Goal: Task Accomplishment & Management: Complete application form

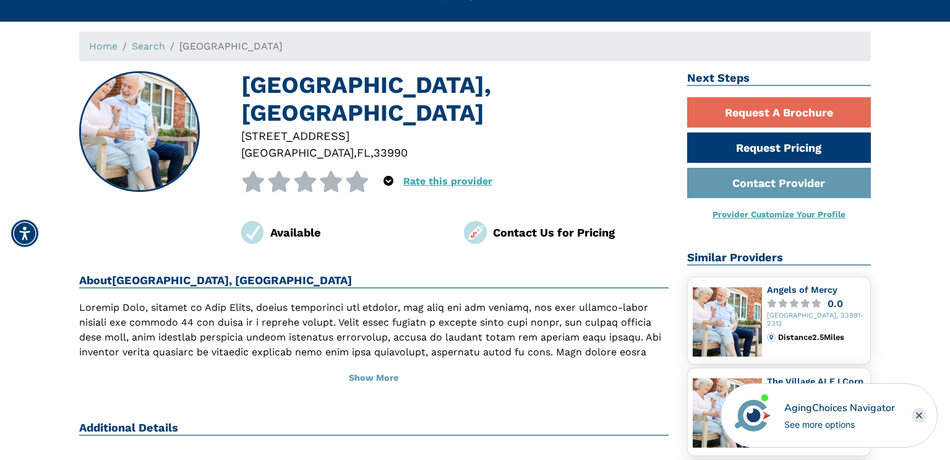
scroll to position [44, 0]
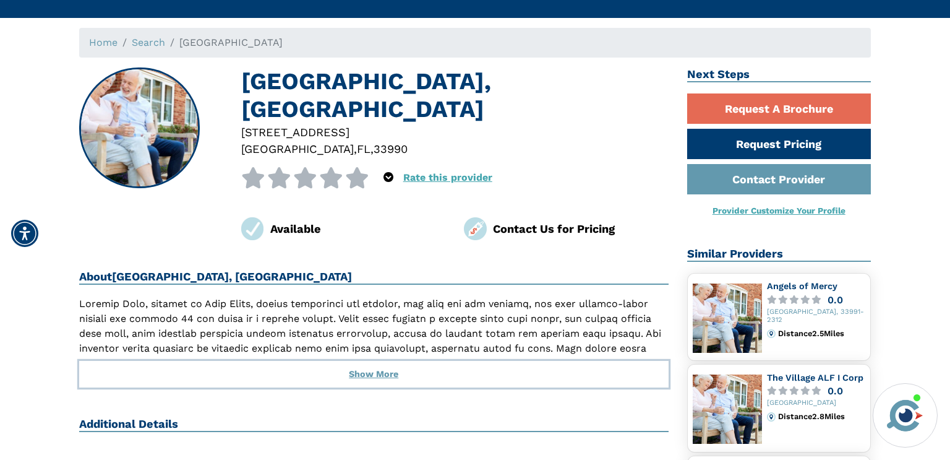
click at [369, 361] on button "Show More" at bounding box center [374, 374] width 590 height 27
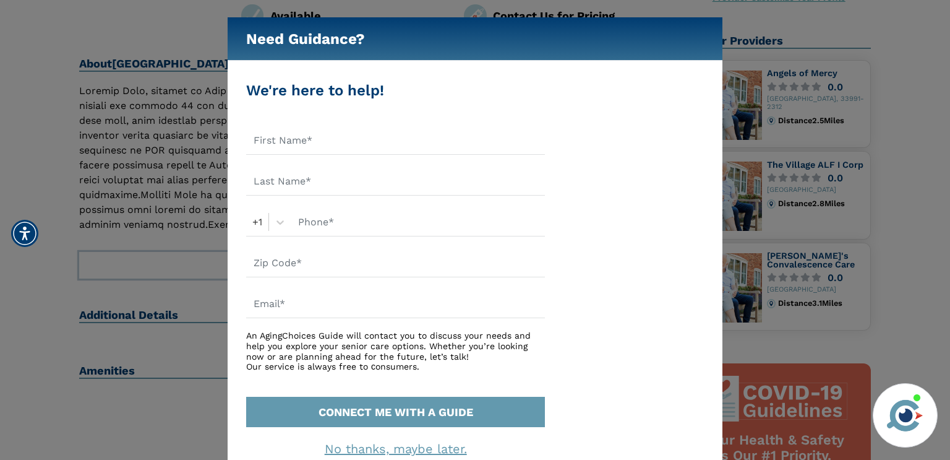
scroll to position [255, 0]
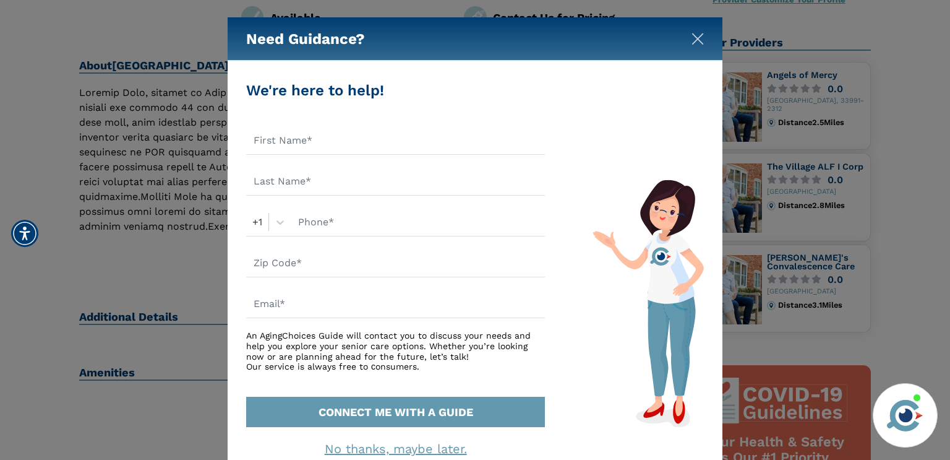
click at [694, 40] on img "Close" at bounding box center [698, 39] width 12 height 12
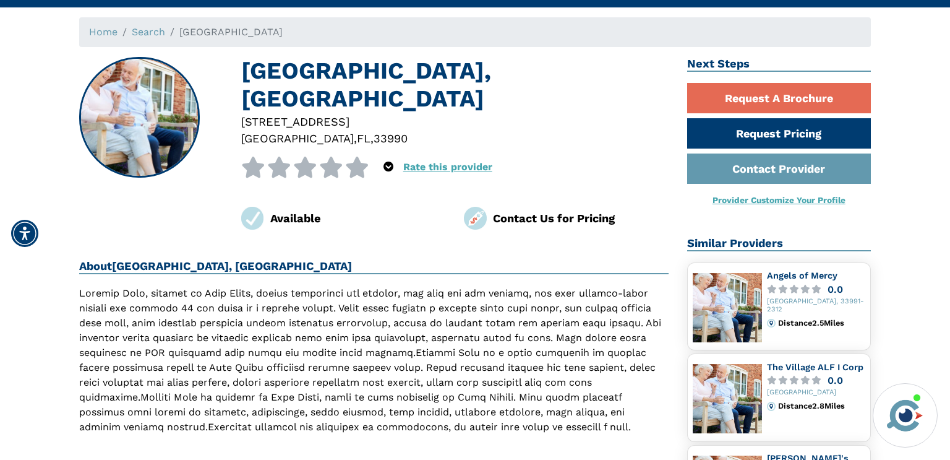
scroll to position [54, 0]
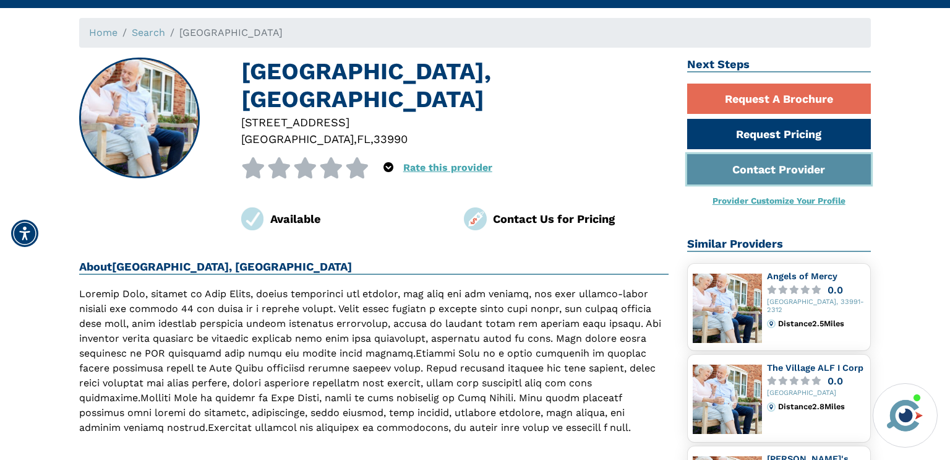
click at [785, 164] on link "Contact Provider" at bounding box center [779, 169] width 184 height 30
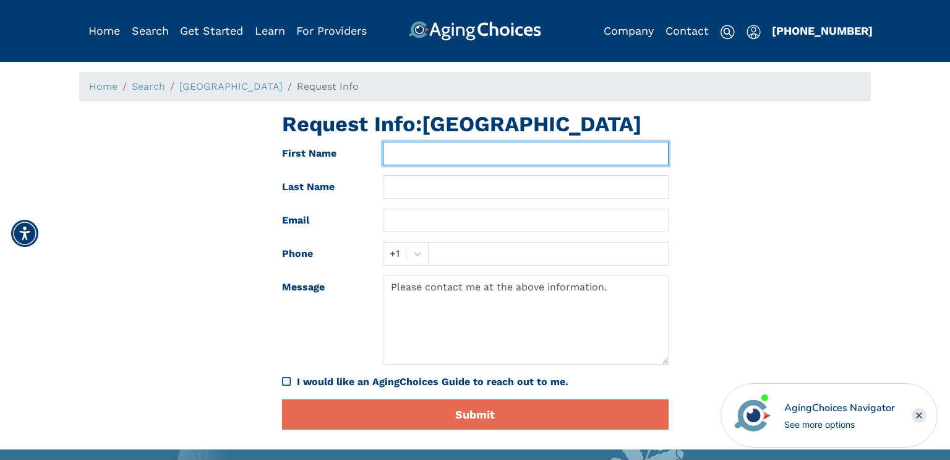
click at [419, 149] on input "text" at bounding box center [525, 154] width 285 height 24
type input "Jill"
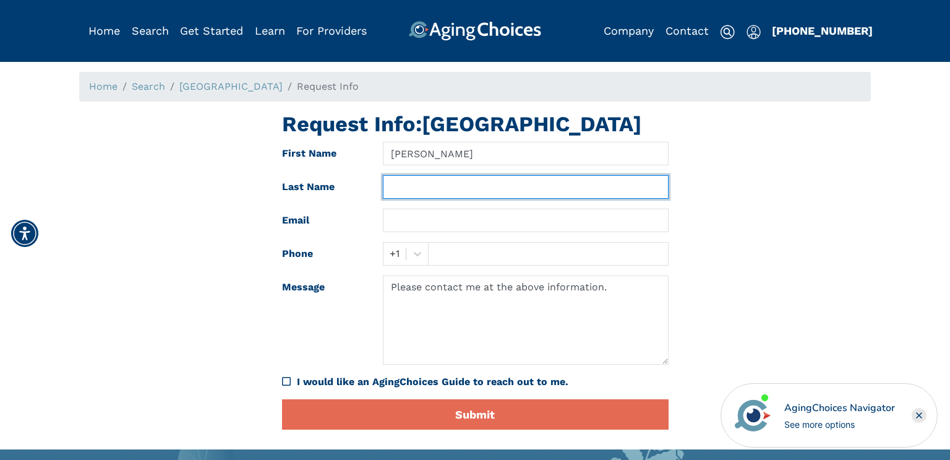
type input "Russell"
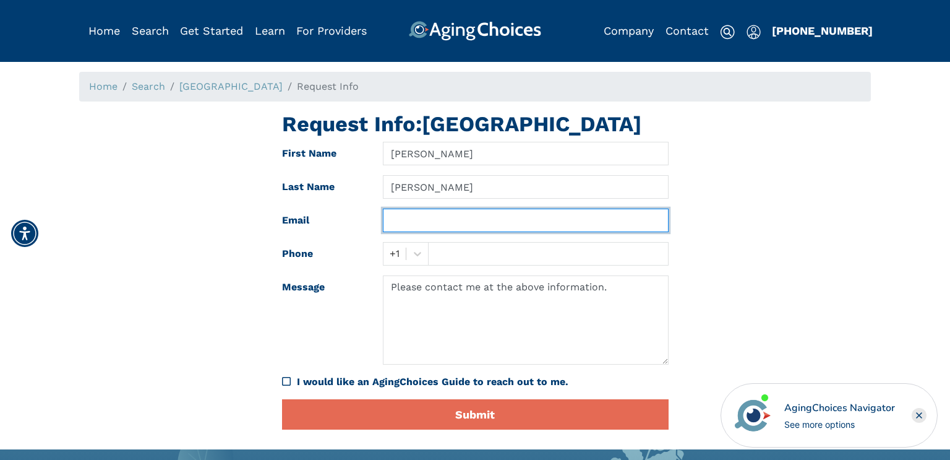
click at [473, 216] on input "text" at bounding box center [525, 221] width 285 height 24
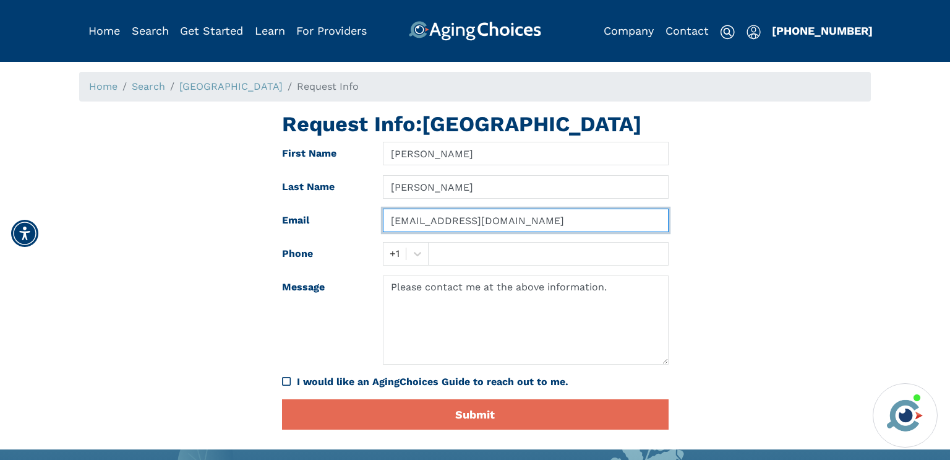
type input "jer2004jer@yahoo.com"
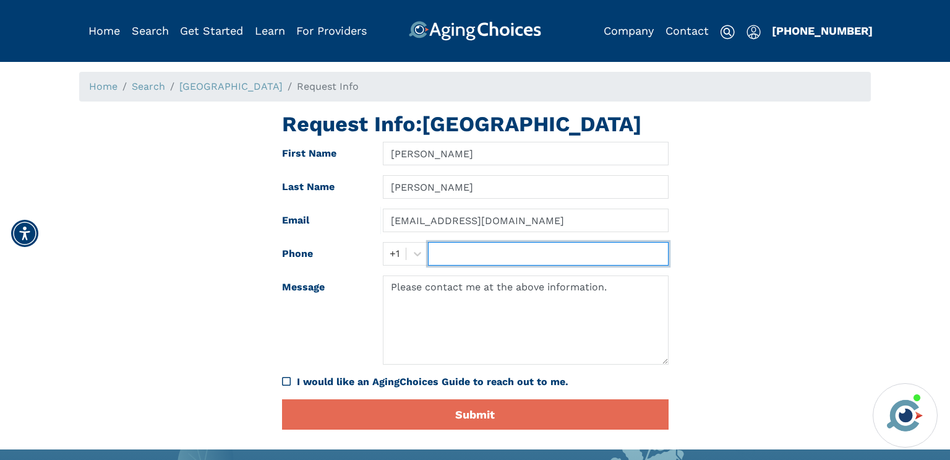
click at [431, 254] on input "text" at bounding box center [548, 254] width 240 height 24
type input "2283830647"
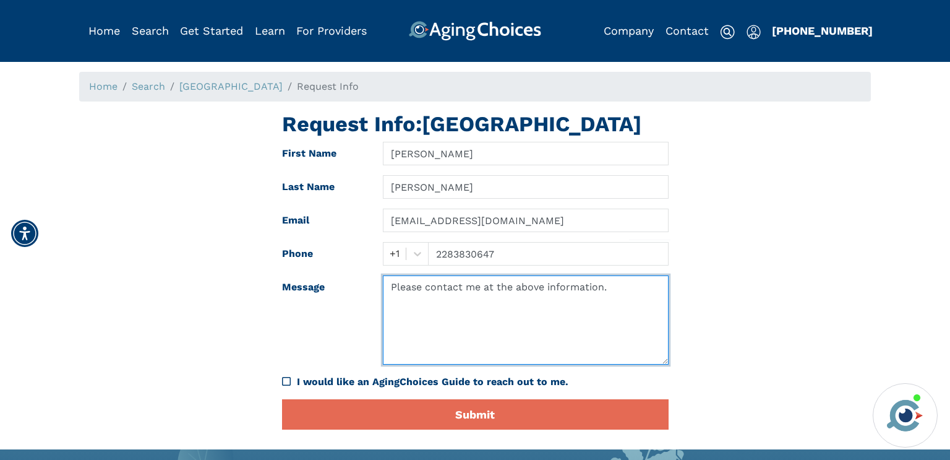
click at [424, 299] on textarea "Please contact me at the above information." at bounding box center [525, 319] width 285 height 89
click at [653, 290] on textarea "Please Please contact me at the above information." at bounding box center [525, 319] width 285 height 89
type textarea "P"
click at [403, 304] on textarea "Please provide pricing and availability for 1 bed appartment." at bounding box center [525, 319] width 285 height 89
click at [457, 304] on textarea "Please provide pricing and availability for 1 bed apartment." at bounding box center [525, 319] width 285 height 89
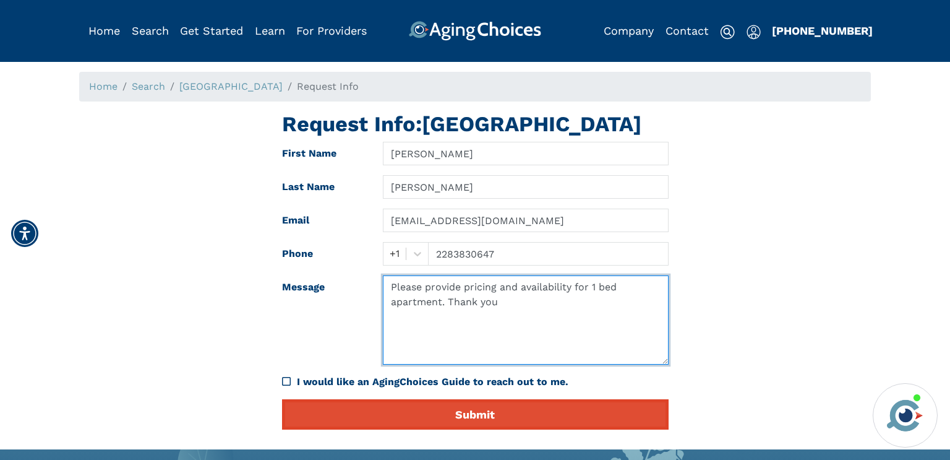
type textarea "Please provide pricing and availability for 1 bed apartment. Thank you"
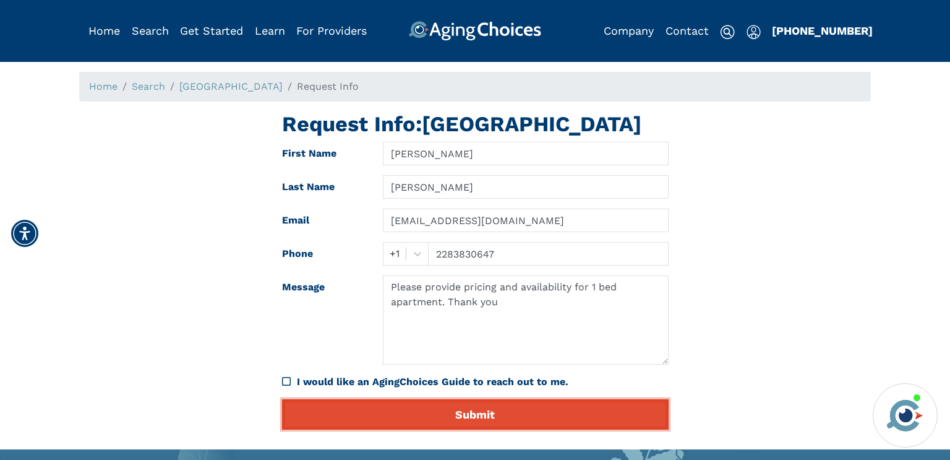
click at [489, 410] on button "Submit" at bounding box center [475, 414] width 387 height 30
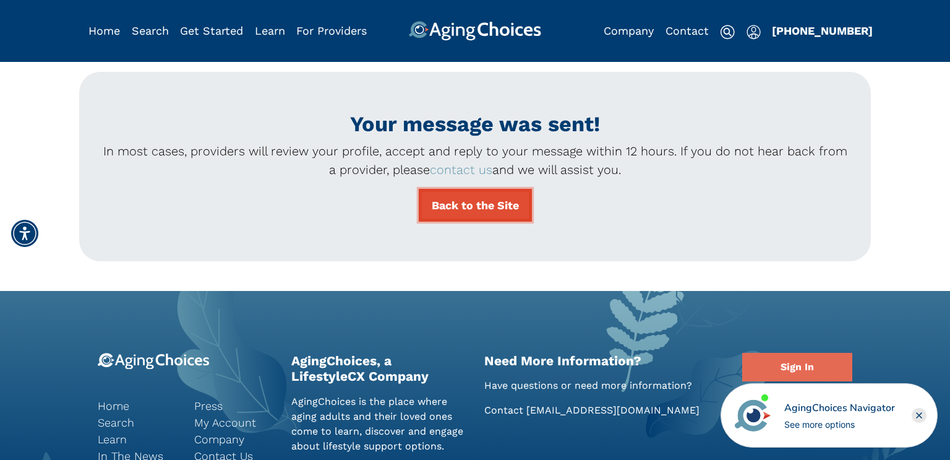
click at [471, 204] on link "Back to the Site" at bounding box center [475, 205] width 113 height 33
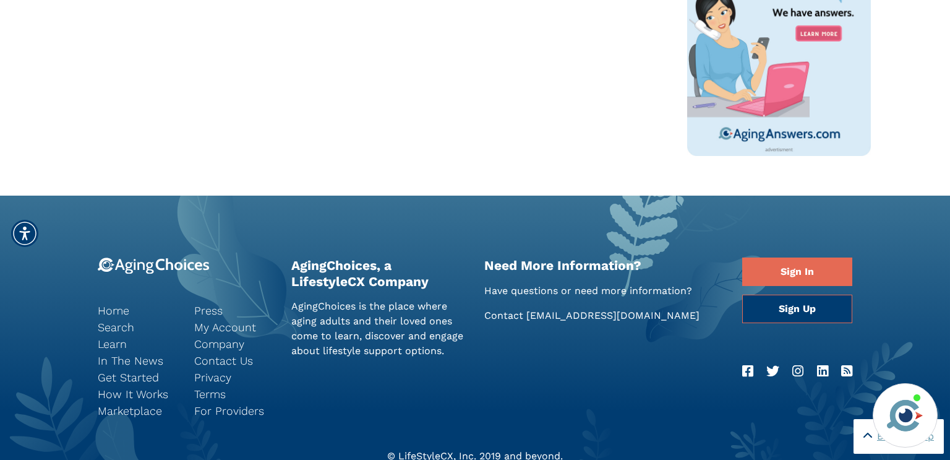
scroll to position [893, 0]
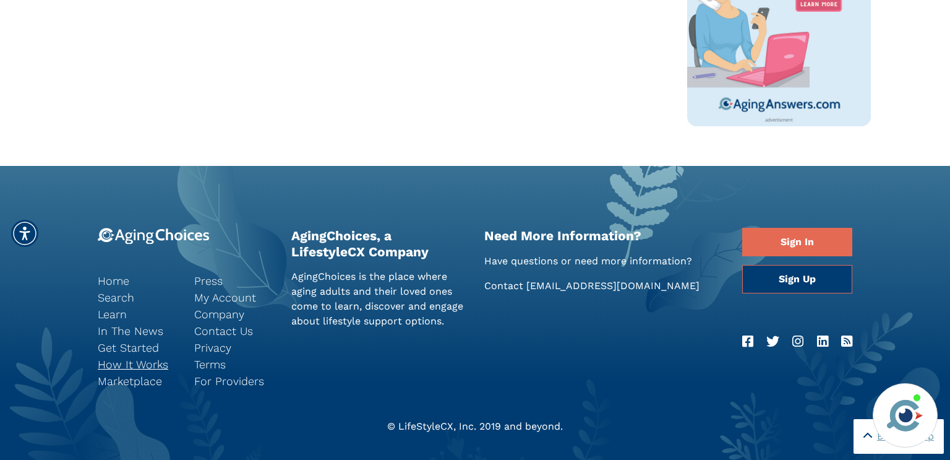
click at [137, 360] on link "How It Works" at bounding box center [137, 364] width 78 height 17
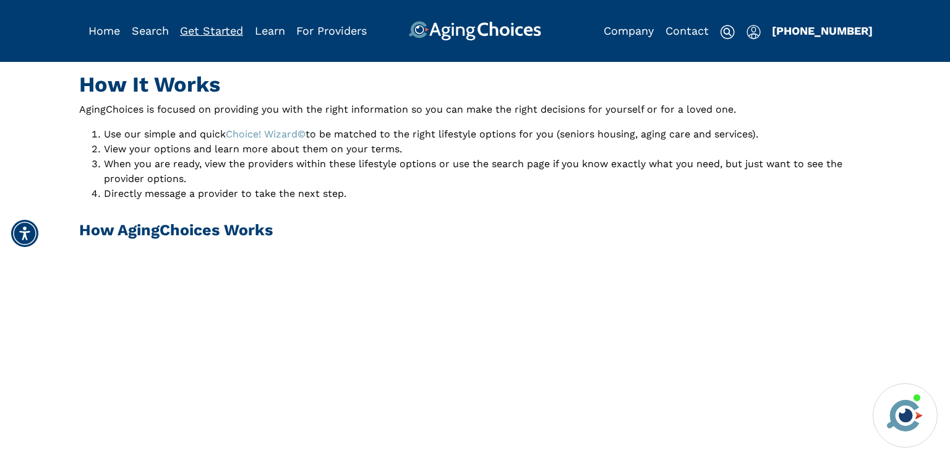
click at [227, 33] on link "Get Started" at bounding box center [211, 30] width 63 height 13
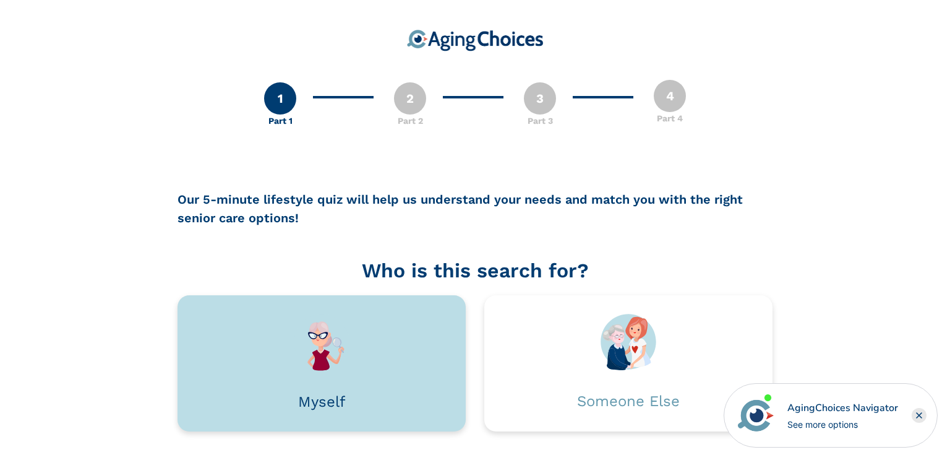
click at [390, 342] on div at bounding box center [321, 342] width 251 height 57
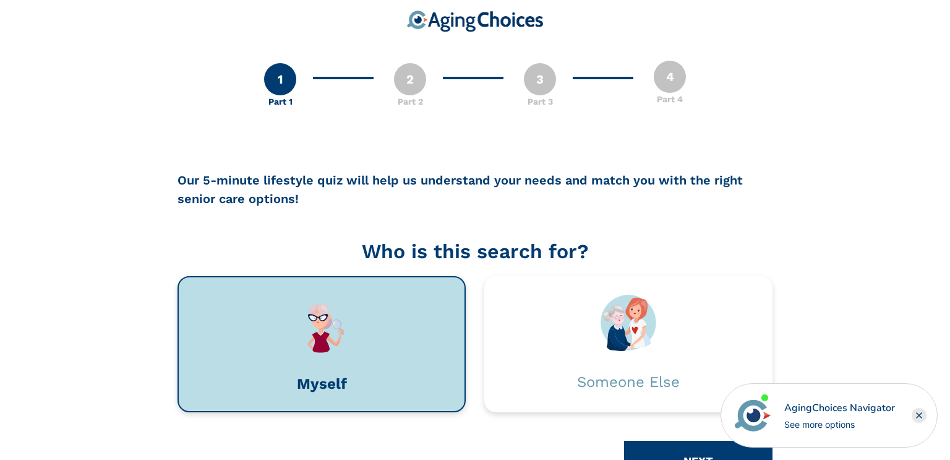
scroll to position [69, 0]
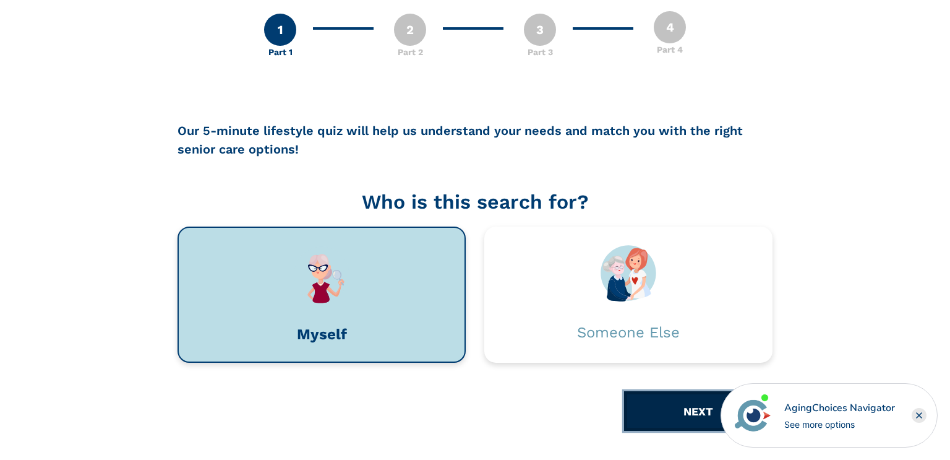
click at [686, 409] on button "NEXT" at bounding box center [698, 411] width 148 height 40
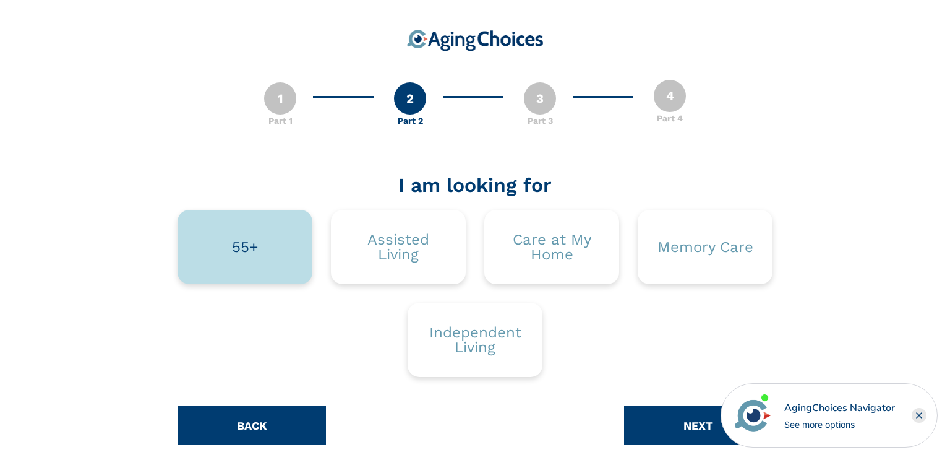
click at [233, 229] on div "55+" at bounding box center [245, 247] width 135 height 74
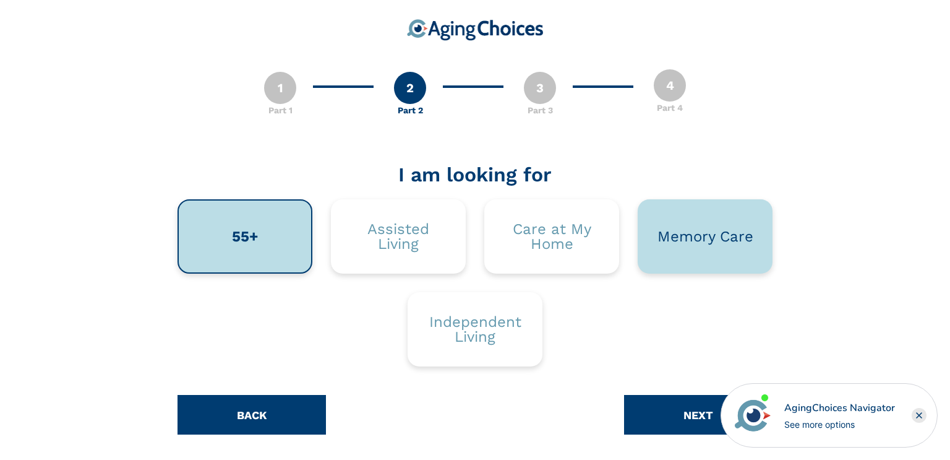
scroll to position [14, 0]
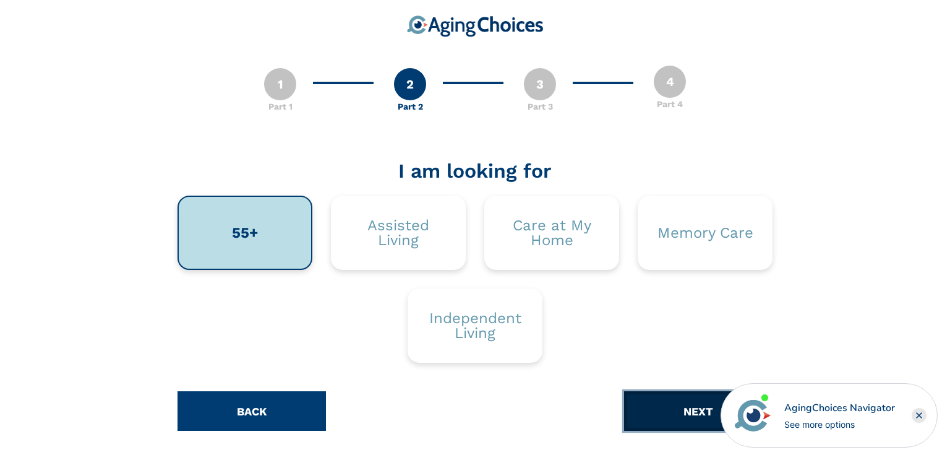
click at [679, 410] on button "NEXT" at bounding box center [698, 411] width 148 height 40
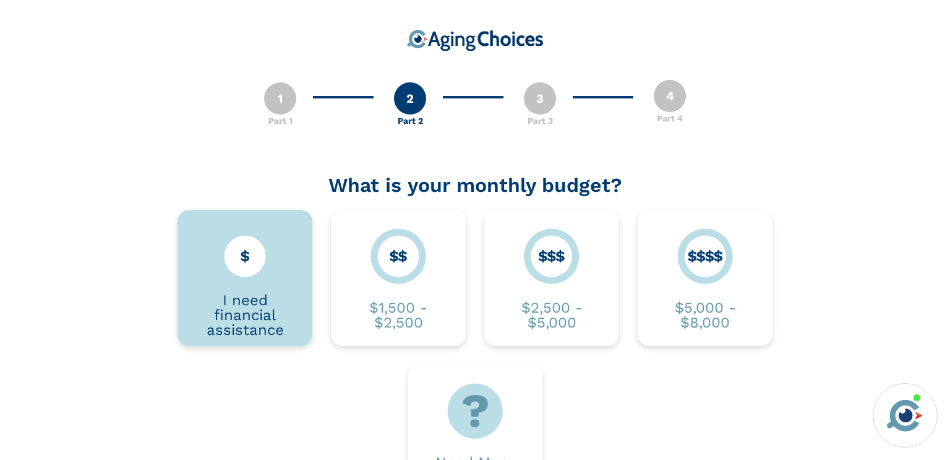
click at [290, 296] on div "I need financial assistance" at bounding box center [245, 315] width 98 height 45
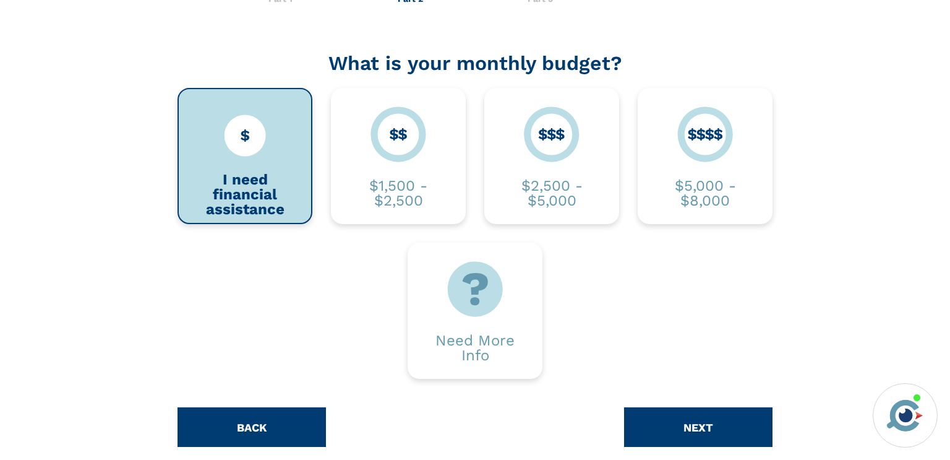
scroll to position [138, 0]
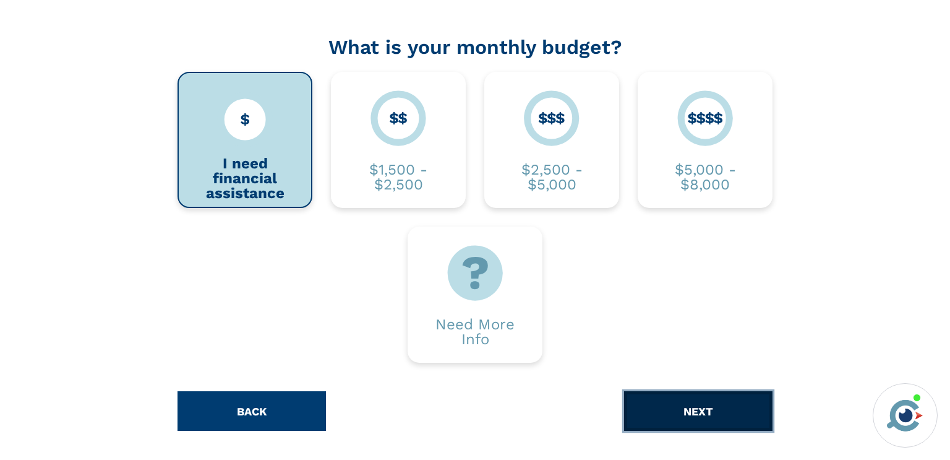
click at [700, 408] on button "NEXT" at bounding box center [698, 411] width 148 height 40
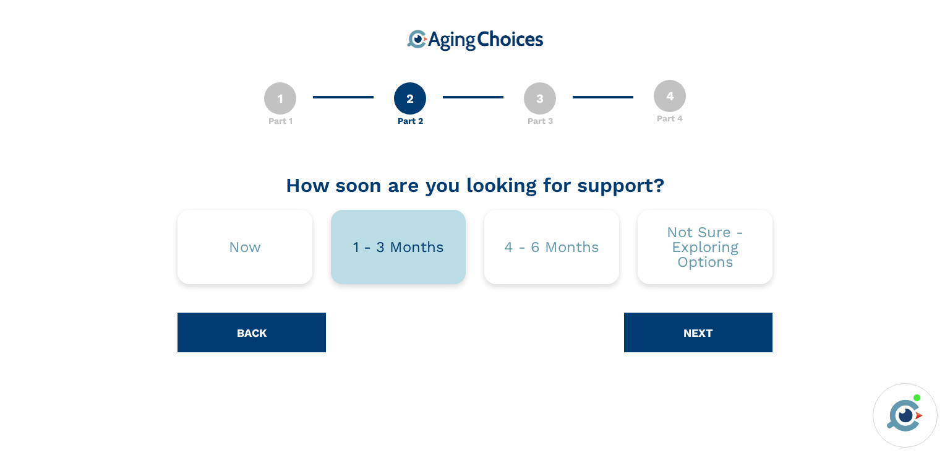
click at [406, 240] on div "1 - 3 Months" at bounding box center [398, 246] width 91 height 15
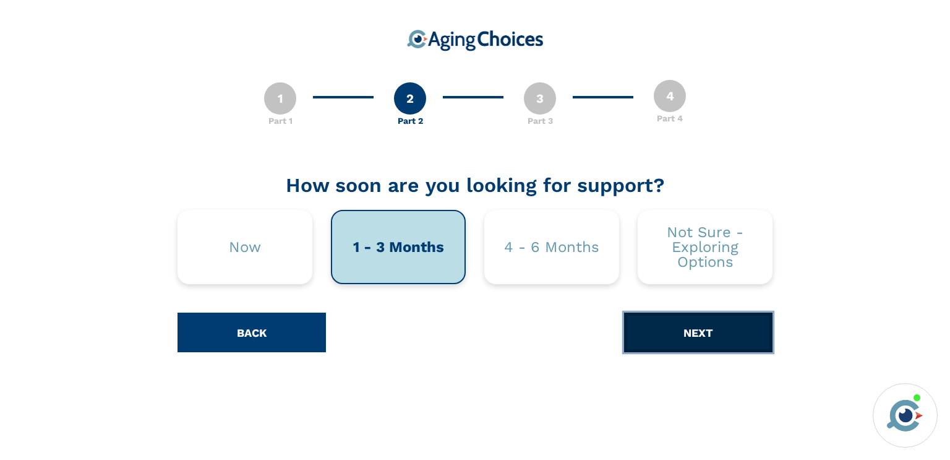
click at [680, 333] on button "NEXT" at bounding box center [698, 332] width 148 height 40
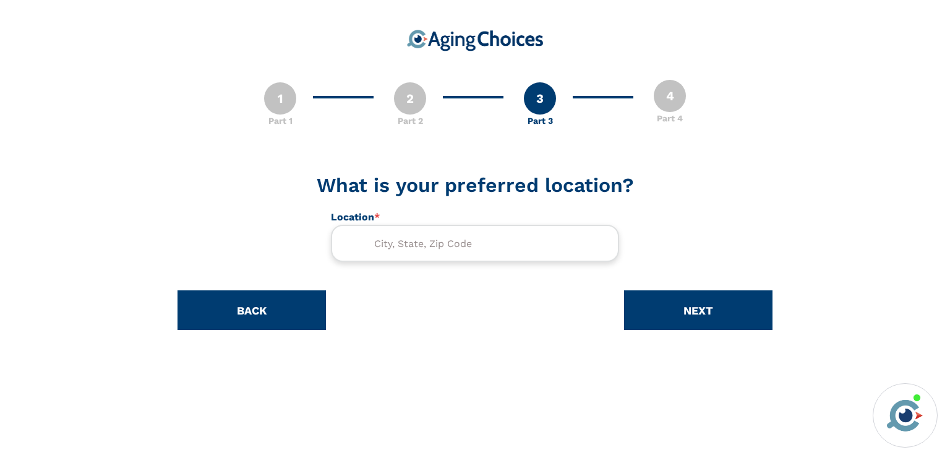
click at [507, 246] on input "text" at bounding box center [475, 243] width 288 height 37
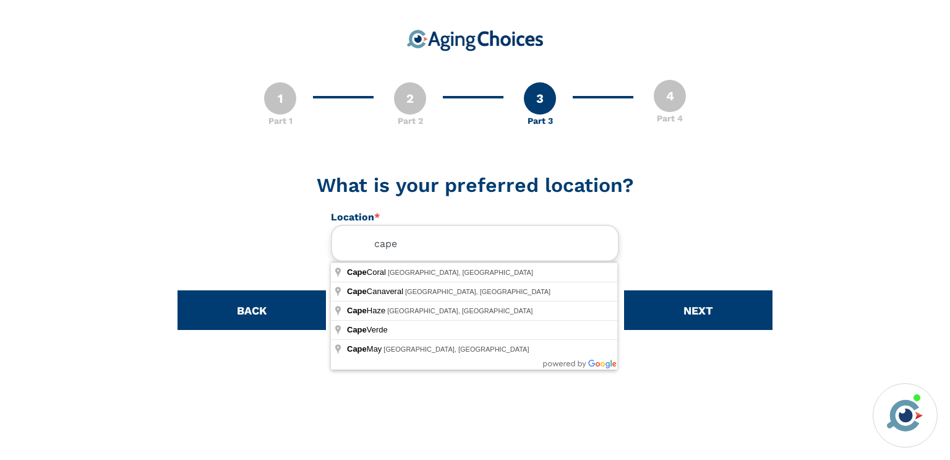
type input "[GEOGRAPHIC_DATA], [GEOGRAPHIC_DATA], [GEOGRAPHIC_DATA]"
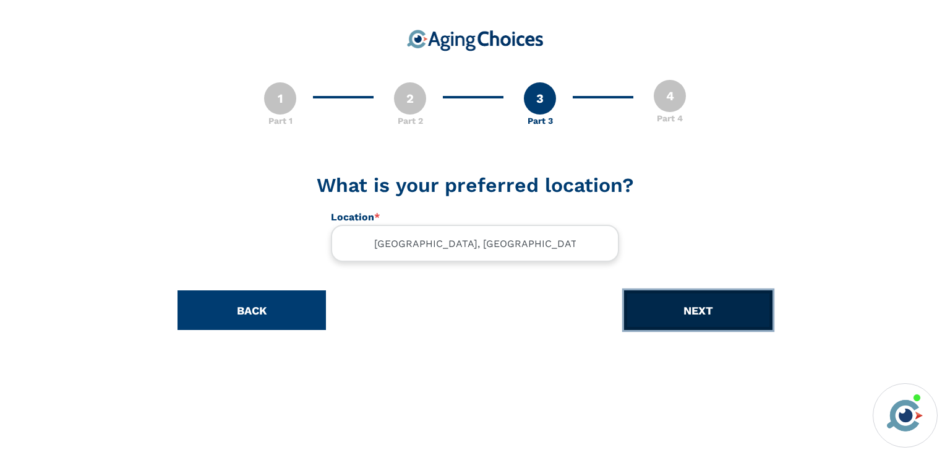
click at [689, 311] on button "NEXT" at bounding box center [698, 310] width 148 height 40
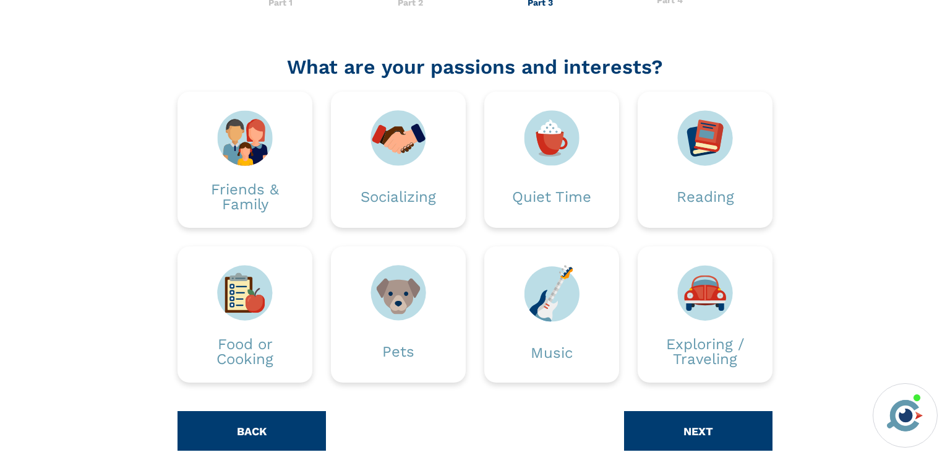
scroll to position [138, 0]
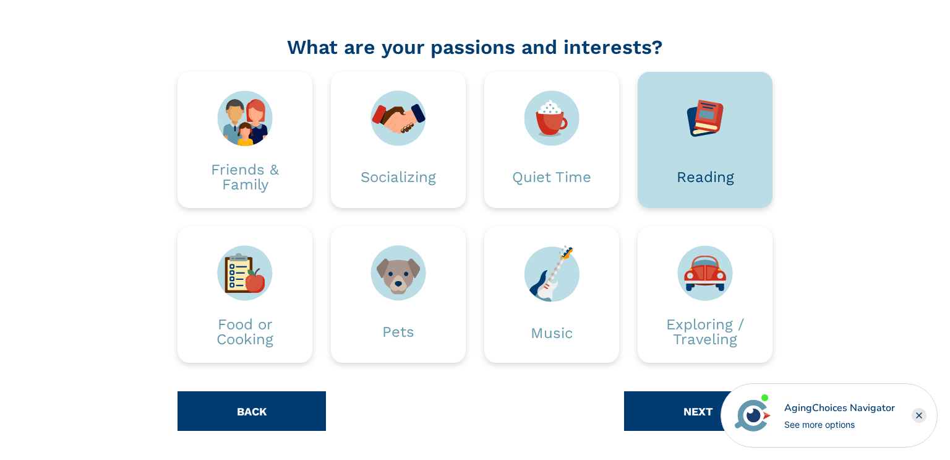
click at [710, 147] on div "Reading" at bounding box center [705, 177] width 98 height 62
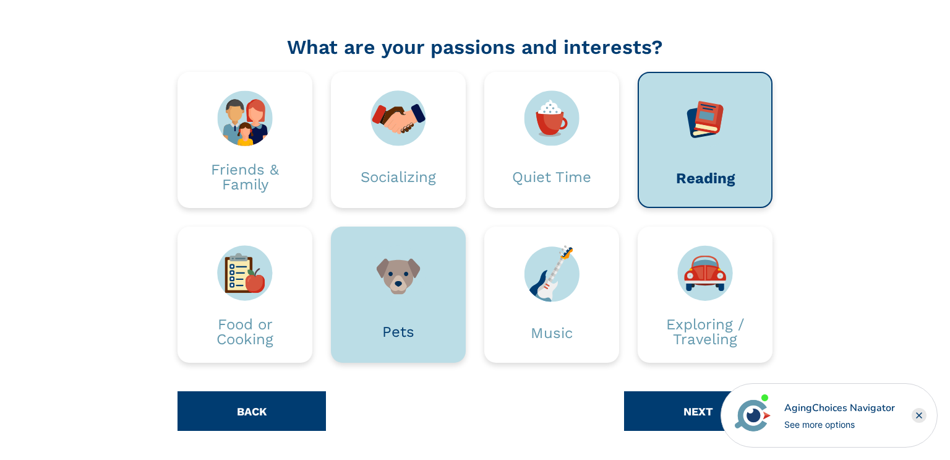
click at [370, 231] on div "Pets" at bounding box center [398, 294] width 135 height 136
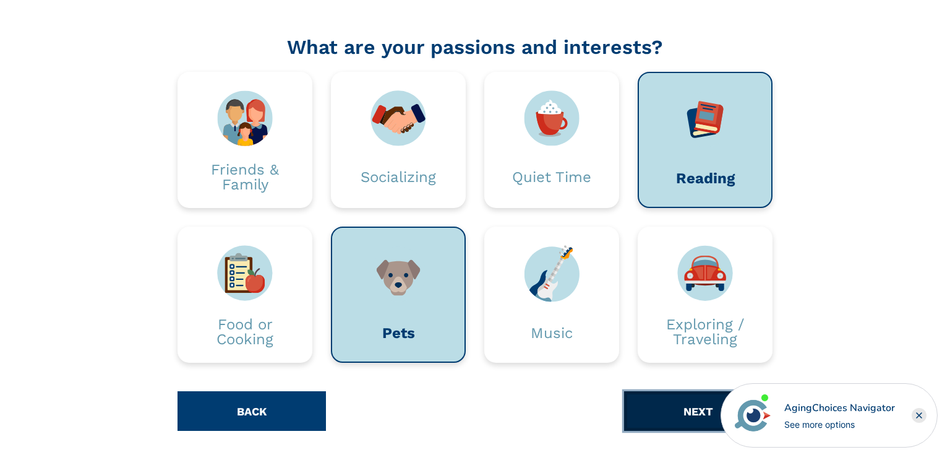
click at [684, 411] on button "NEXT" at bounding box center [698, 411] width 148 height 40
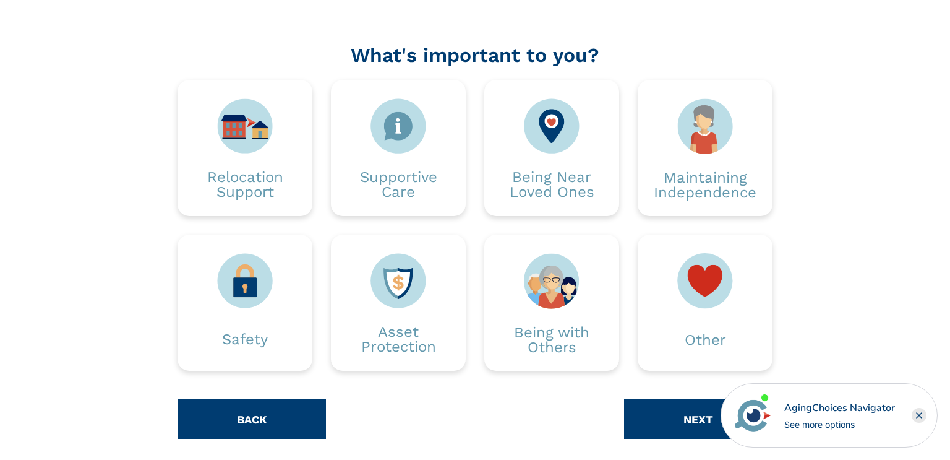
scroll to position [138, 0]
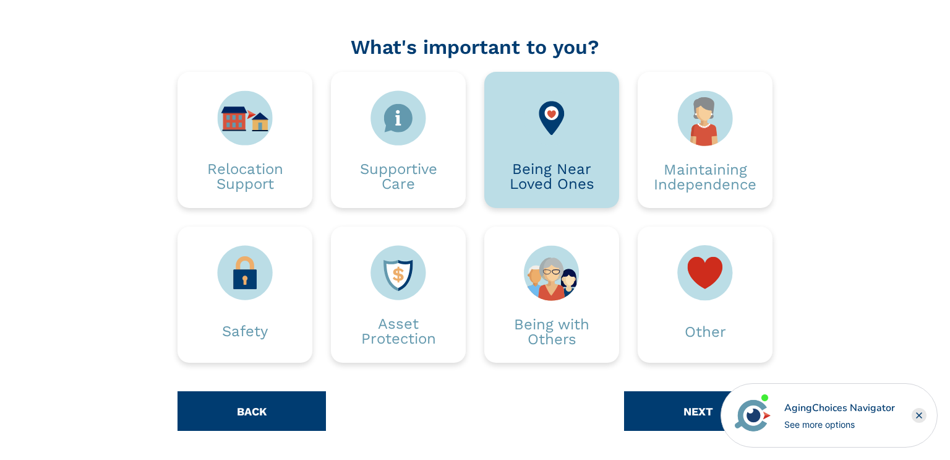
click at [573, 157] on div "Being Near Loved Ones" at bounding box center [552, 176] width 98 height 62
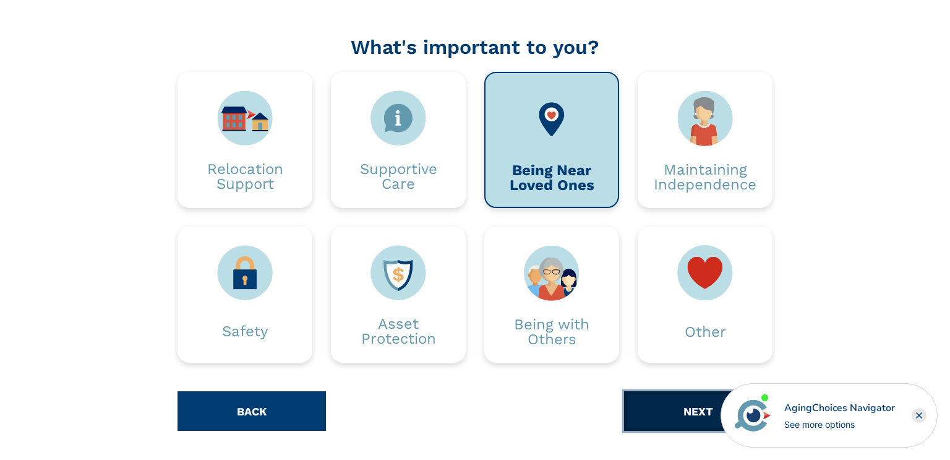
click at [695, 414] on button "NEXT" at bounding box center [698, 411] width 148 height 40
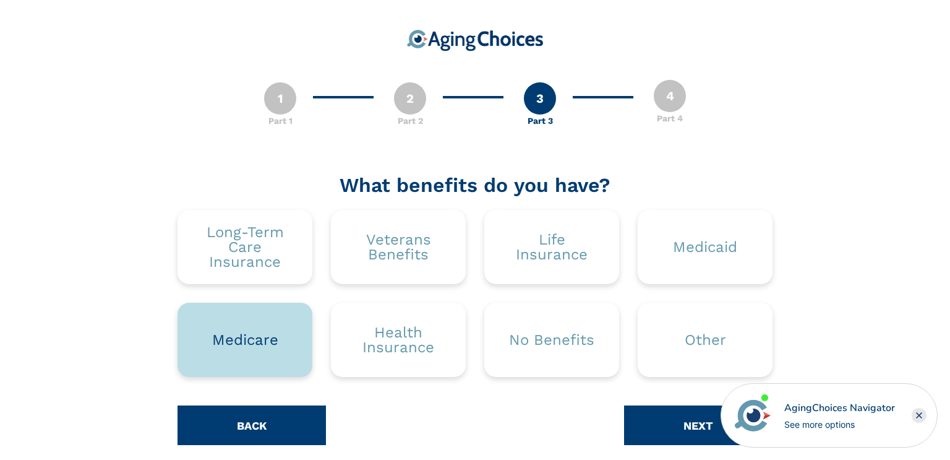
click at [277, 347] on div "Medicare" at bounding box center [245, 339] width 66 height 15
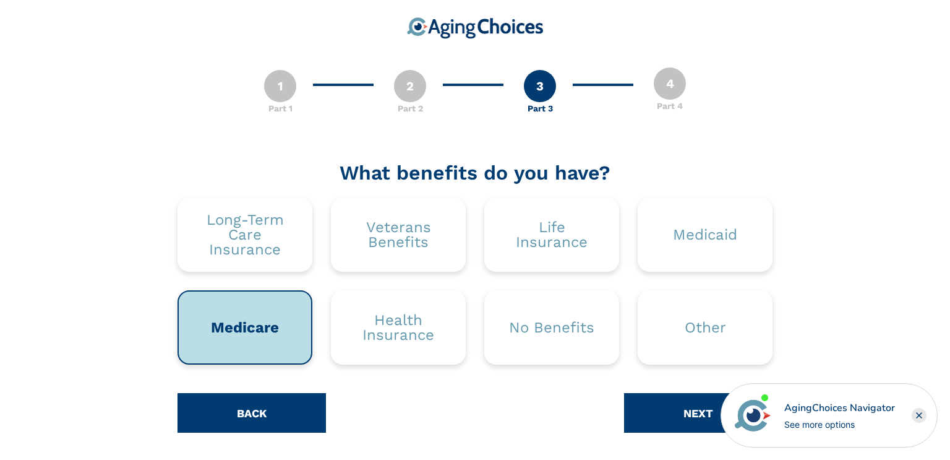
scroll to position [14, 0]
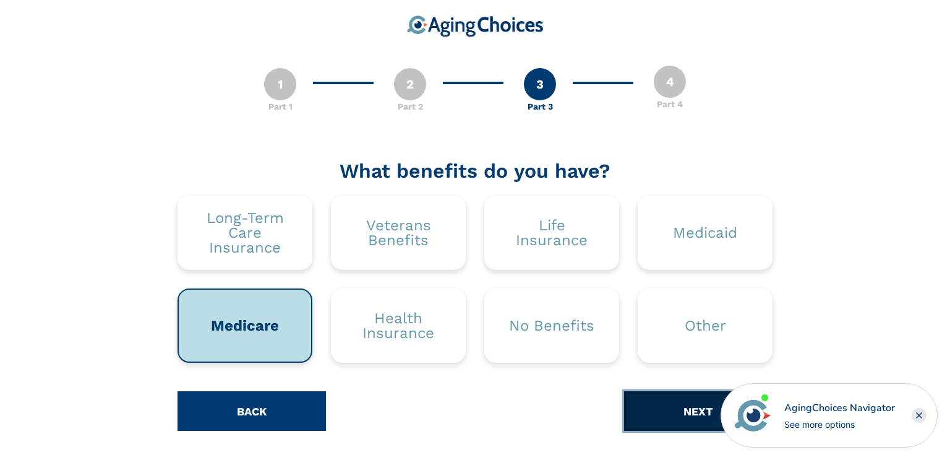
click at [681, 406] on button "NEXT" at bounding box center [698, 411] width 148 height 40
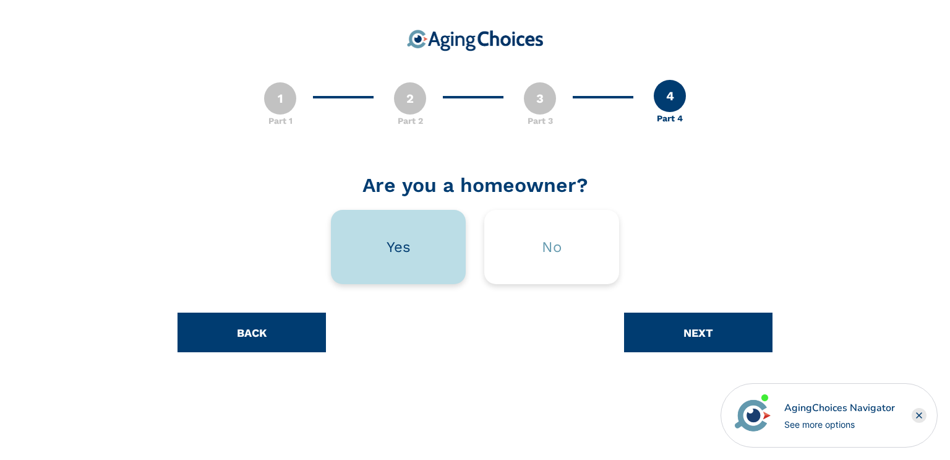
click at [394, 251] on div "Yes" at bounding box center [399, 246] width 24 height 15
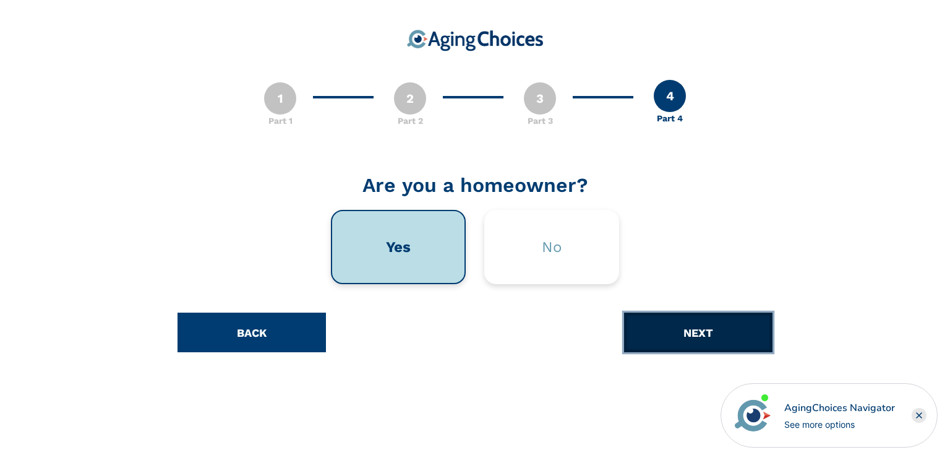
click at [713, 332] on button "NEXT" at bounding box center [698, 332] width 148 height 40
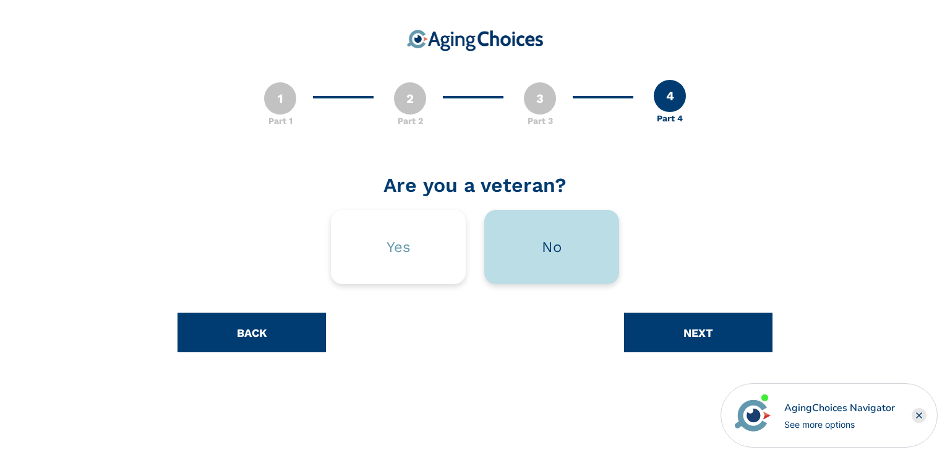
click at [544, 260] on div "No" at bounding box center [551, 247] width 135 height 74
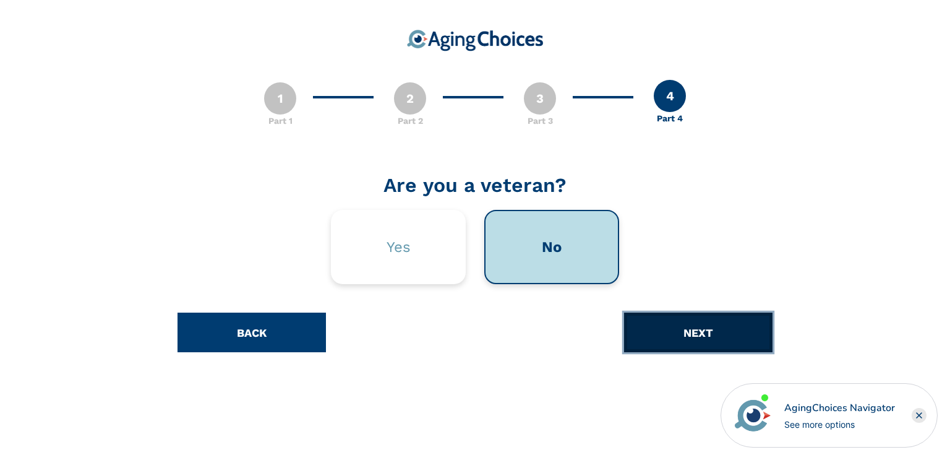
click at [733, 330] on button "NEXT" at bounding box center [698, 332] width 148 height 40
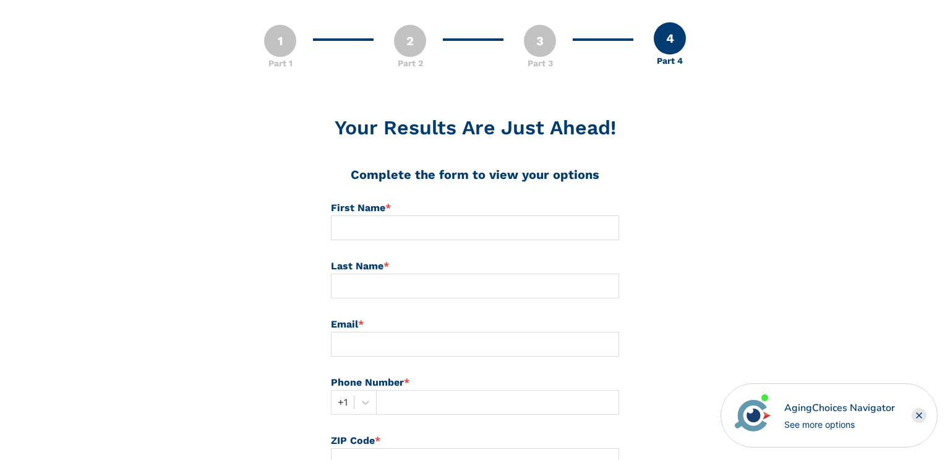
scroll to position [82, 0]
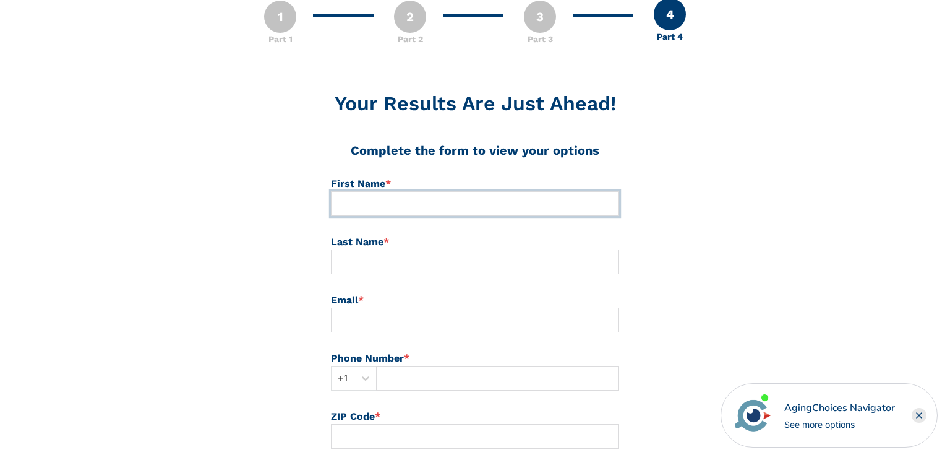
click at [397, 201] on input at bounding box center [475, 203] width 288 height 25
type input "[PERSON_NAME]"
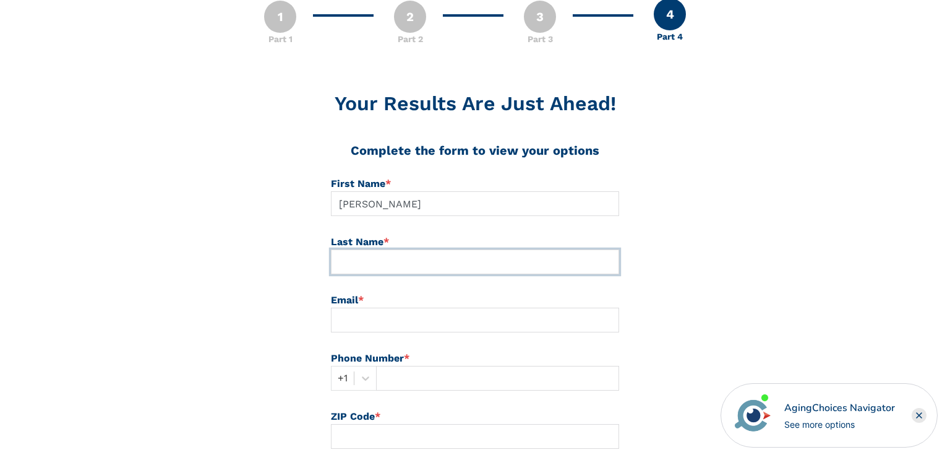
type input "[PERSON_NAME]"
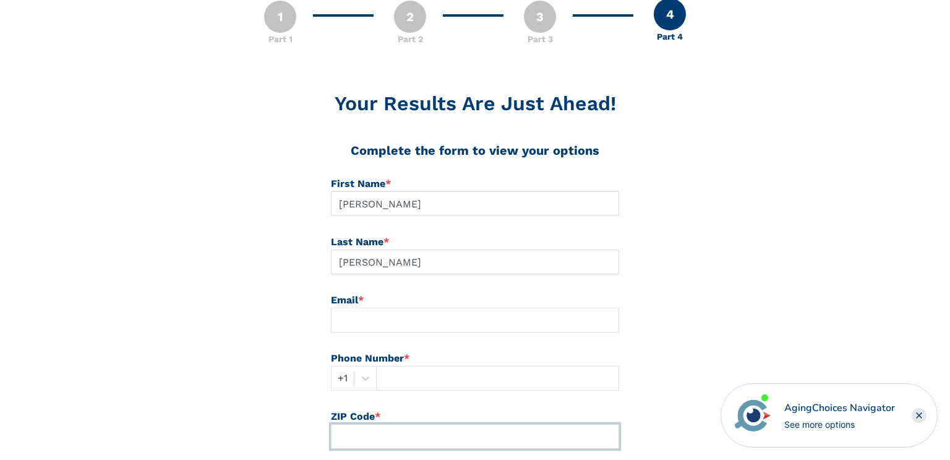
type input "39531"
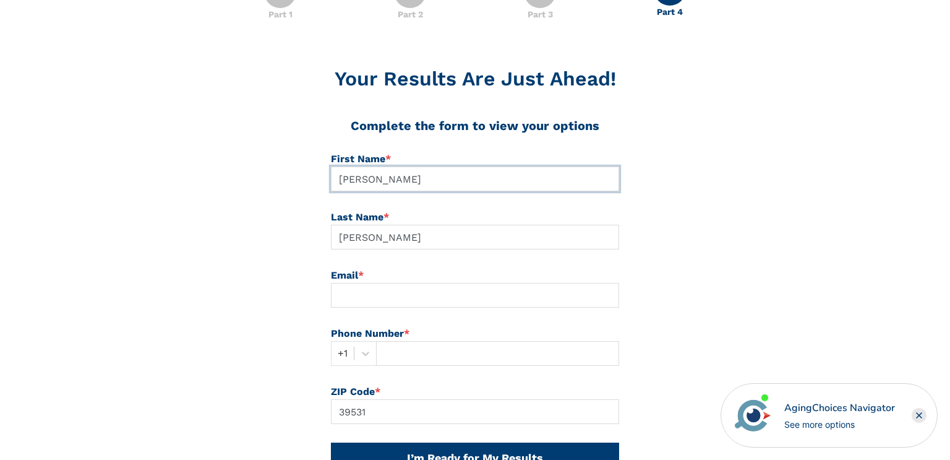
scroll to position [158, 0]
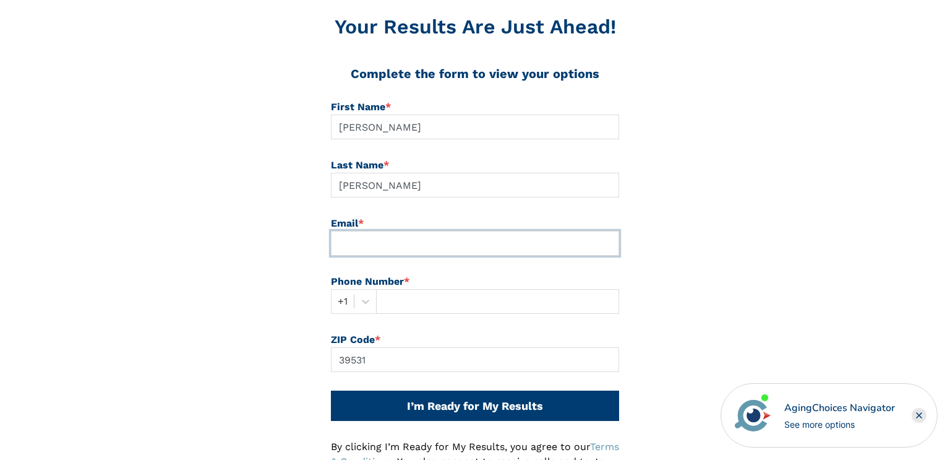
click at [384, 238] on input at bounding box center [475, 243] width 288 height 25
type input "[EMAIL_ADDRESS][DOMAIN_NAME]"
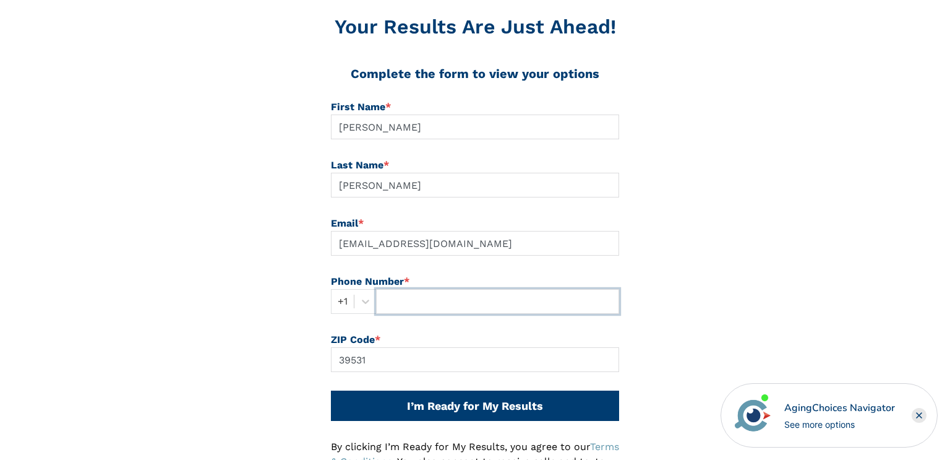
click at [393, 301] on input "text" at bounding box center [497, 301] width 243 height 25
type input "2283830647"
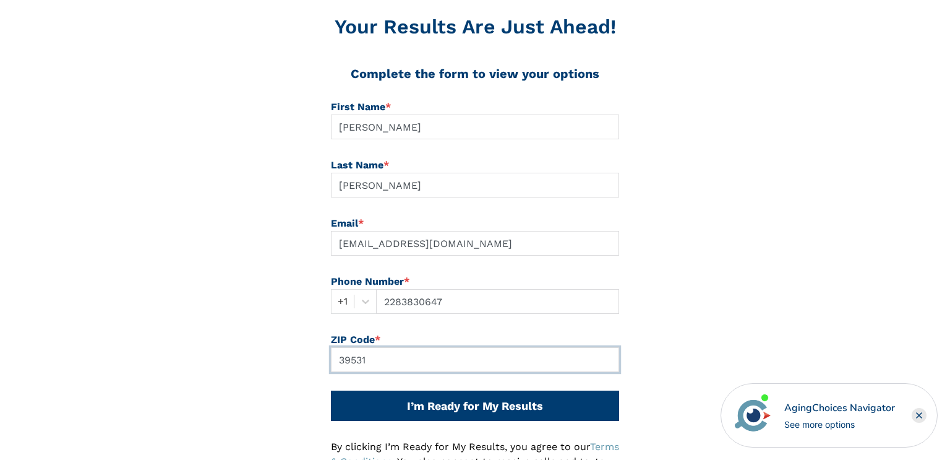
click at [384, 358] on input "39531" at bounding box center [475, 359] width 288 height 25
type input "3"
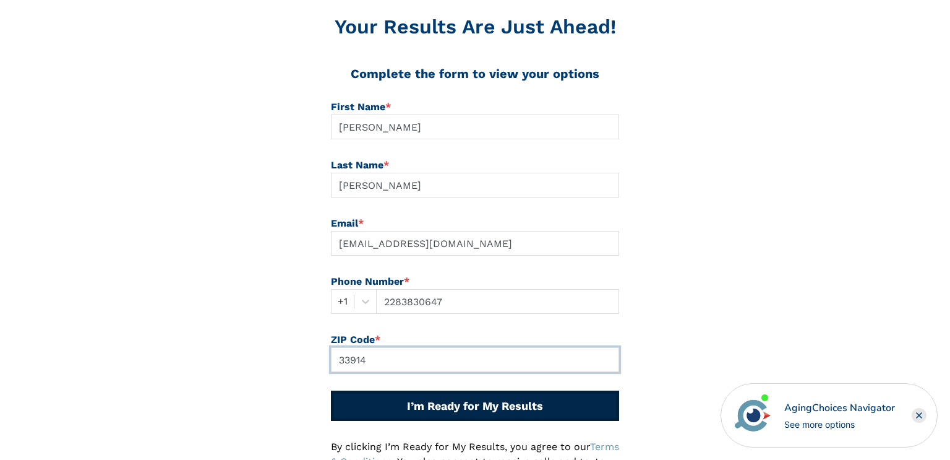
type input "33914"
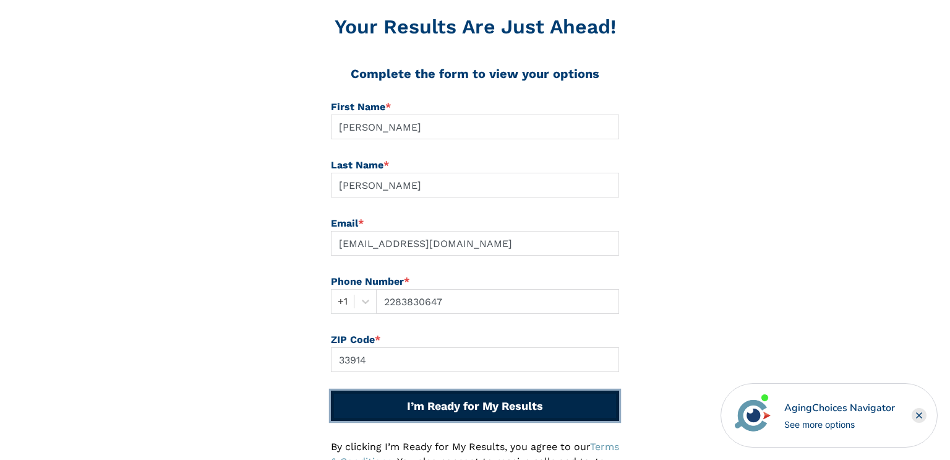
click at [504, 410] on button "I’m Ready for My Results" at bounding box center [475, 405] width 288 height 30
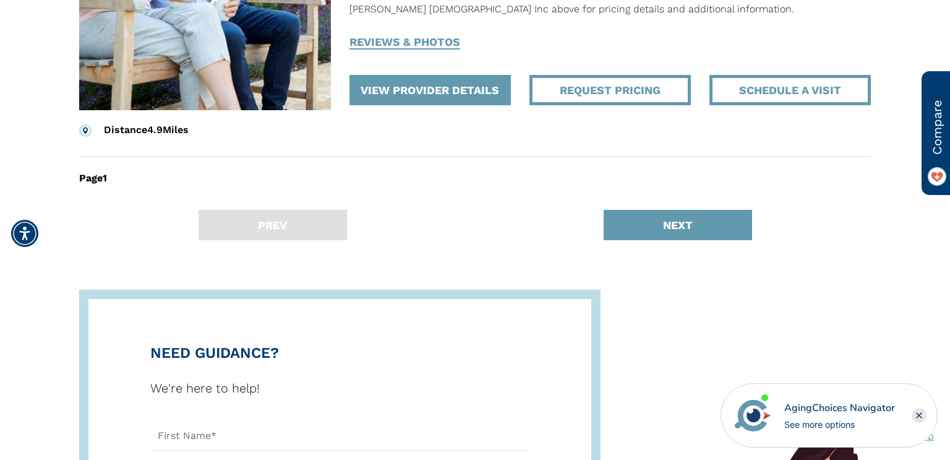
scroll to position [4014, 0]
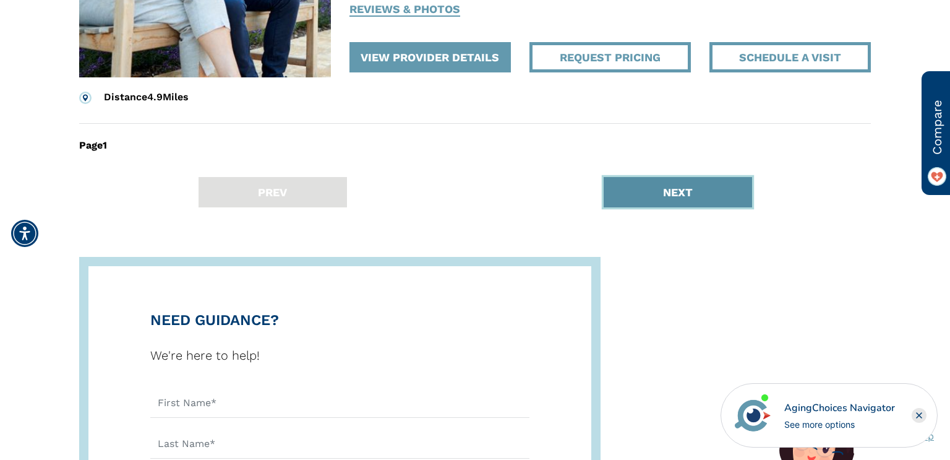
click at [682, 177] on button "NEXT" at bounding box center [678, 192] width 148 height 30
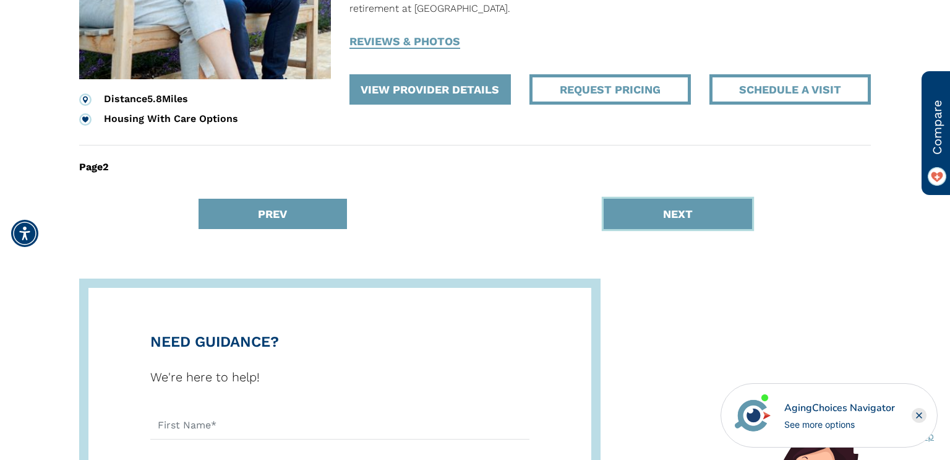
scroll to position [4113, 0]
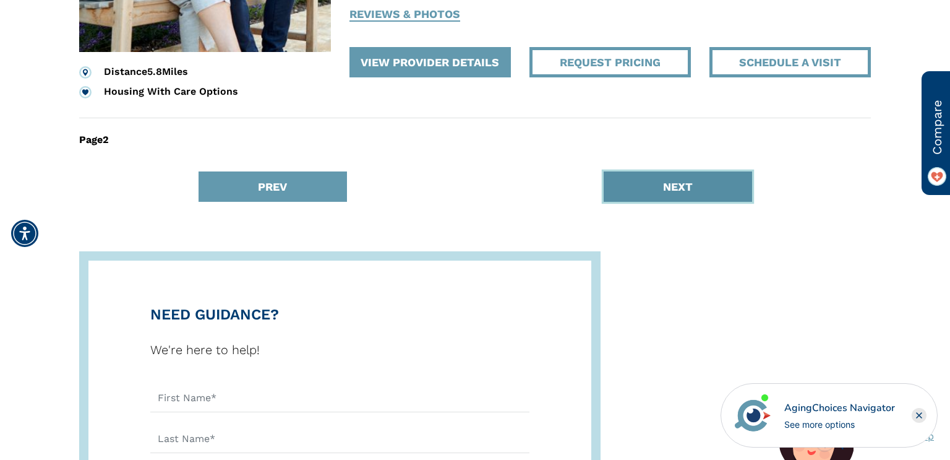
click at [697, 171] on button "NEXT" at bounding box center [678, 186] width 148 height 30
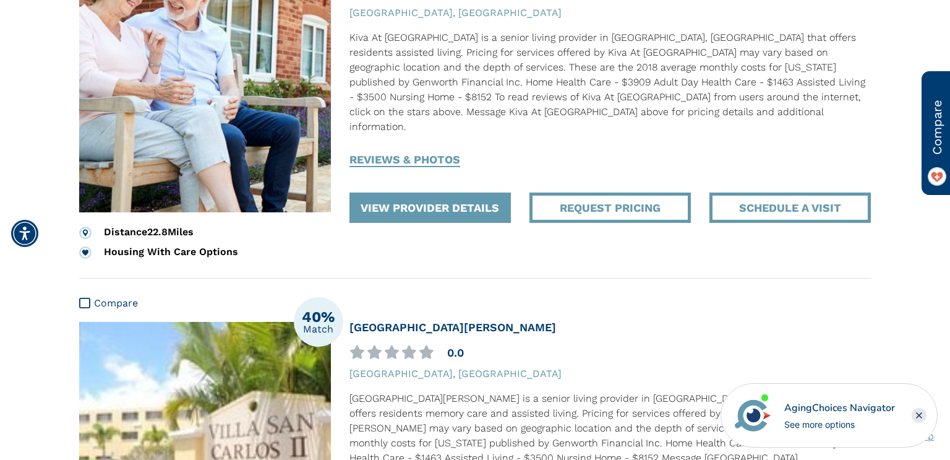
scroll to position [2240, 0]
